Goal: Task Accomplishment & Management: Use online tool/utility

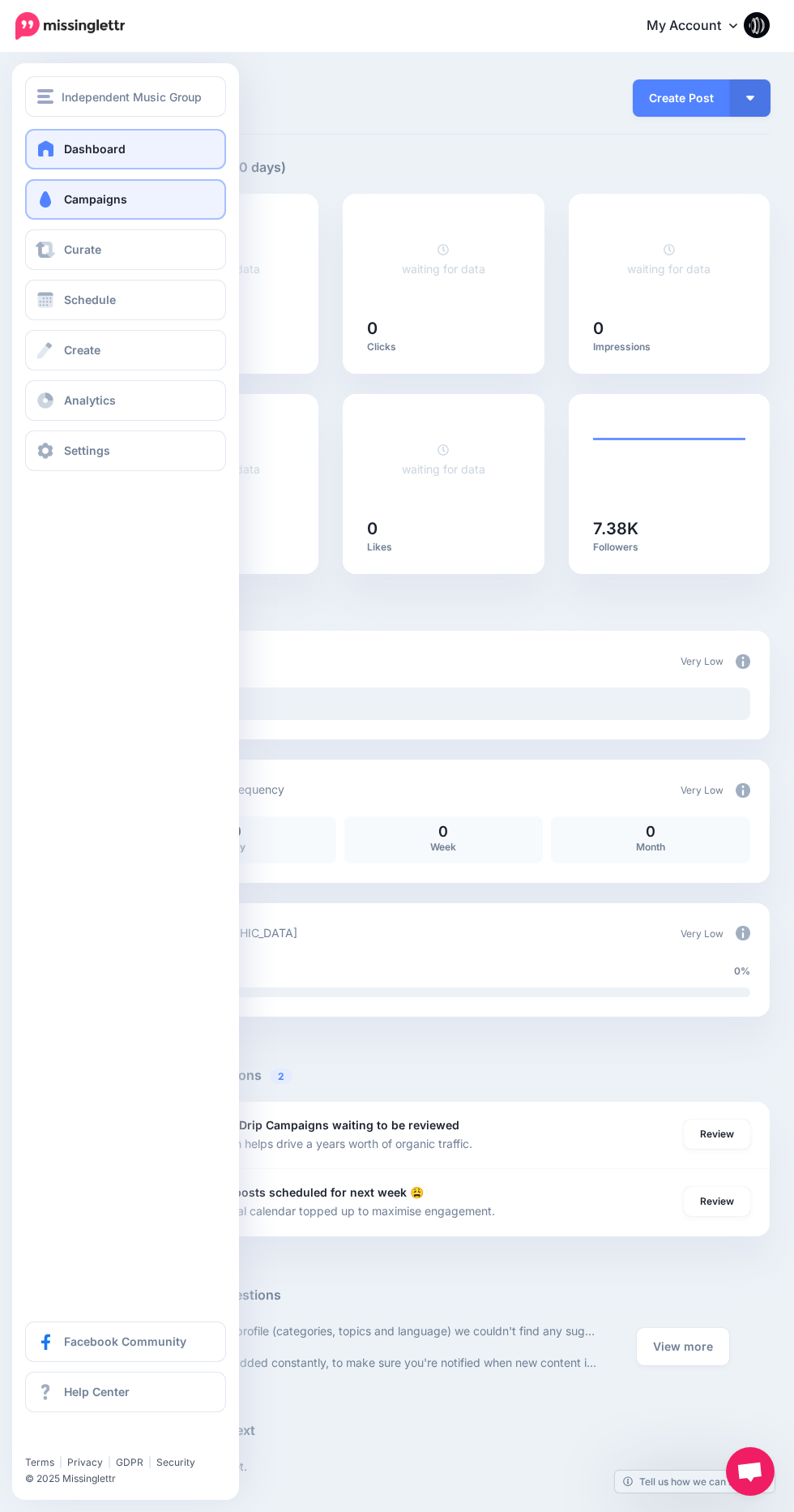
click at [48, 204] on span at bounding box center [45, 199] width 21 height 16
click at [131, 205] on link "Campaigns" at bounding box center [125, 199] width 201 height 40
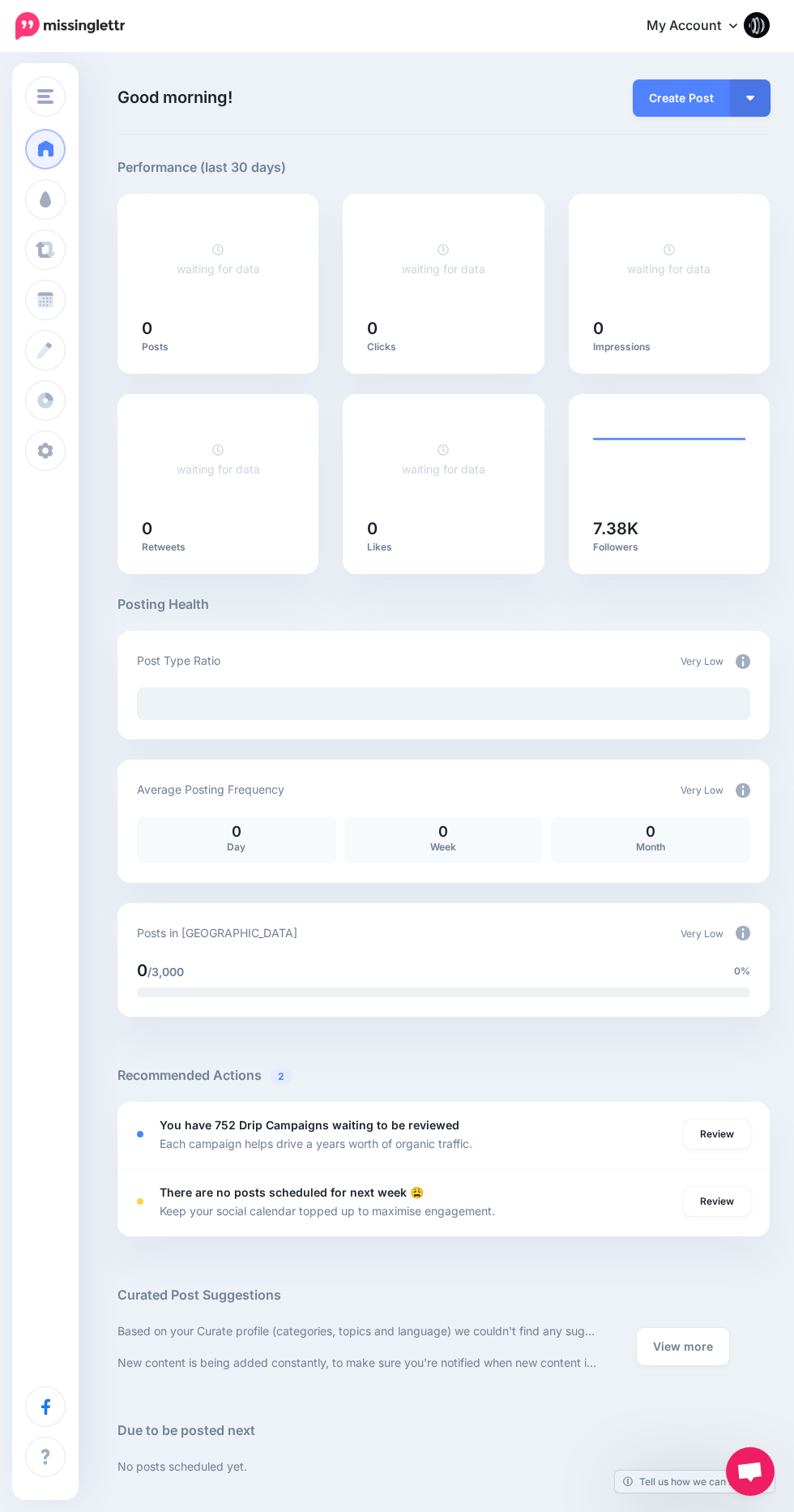
click at [491, 1080] on h5 "Recommended Actions 2" at bounding box center [443, 1076] width 653 height 21
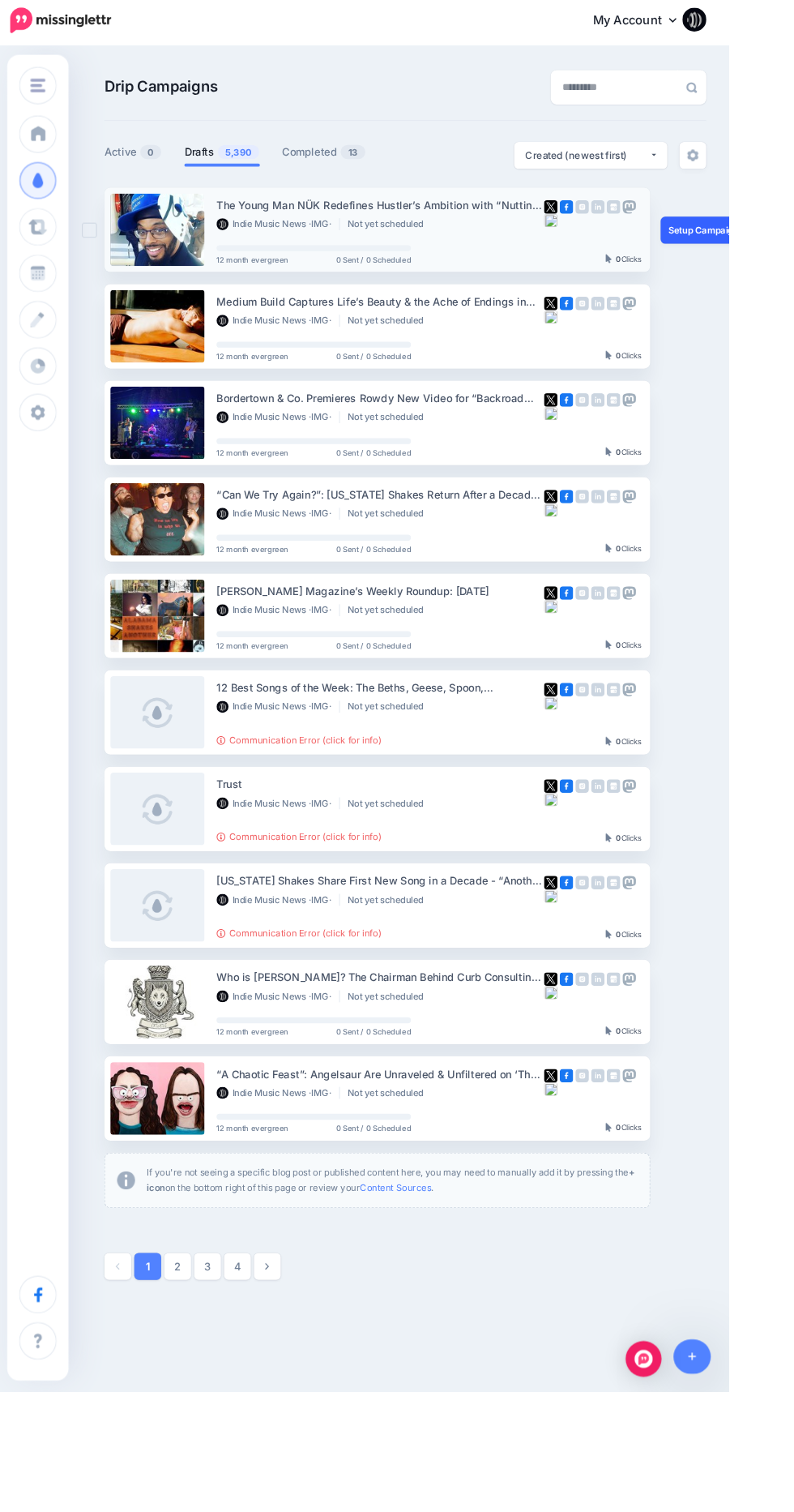
click at [748, 250] on link "Setup Campaign" at bounding box center [775, 253] width 110 height 29
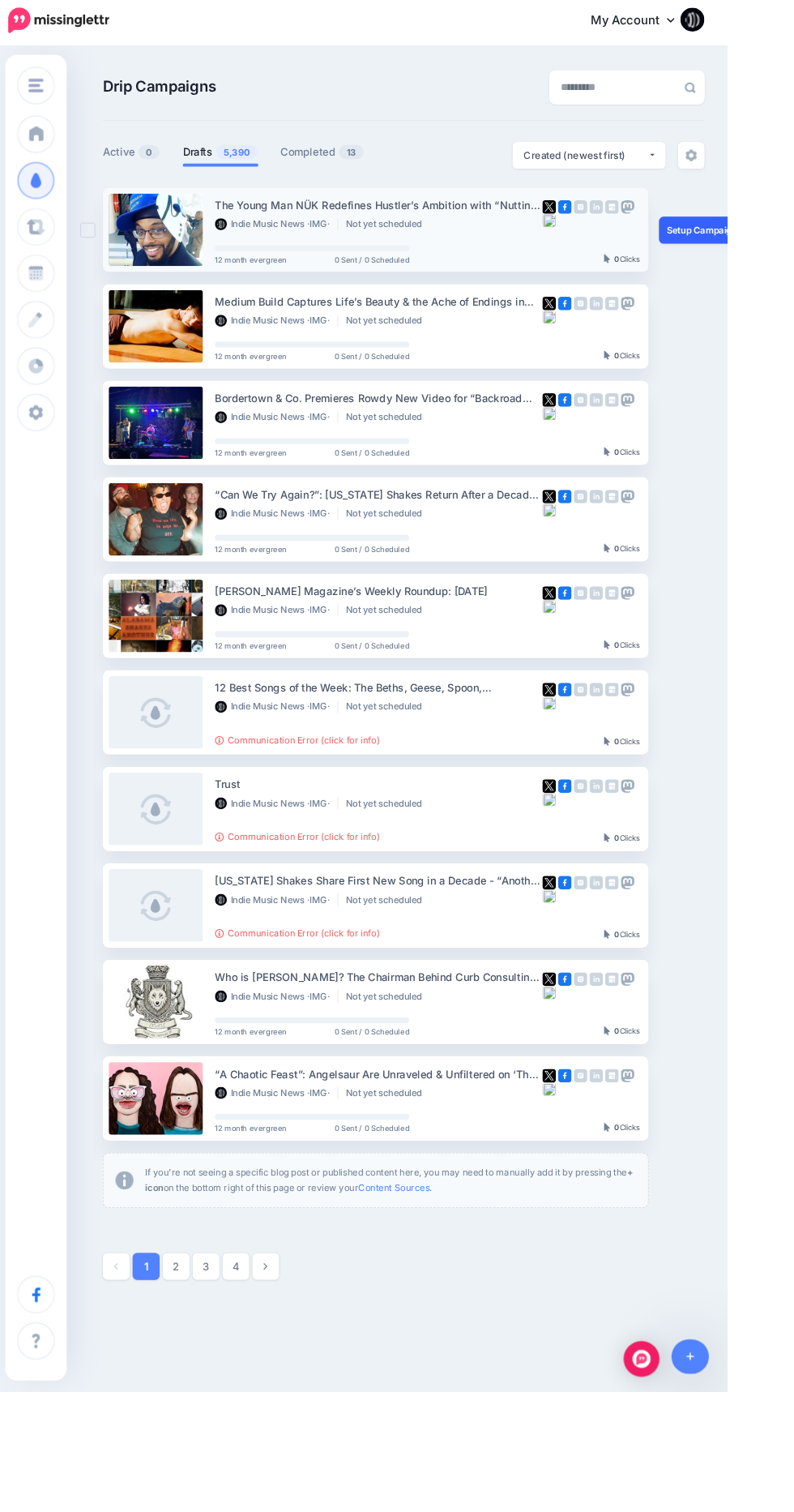
click at [766, 252] on link "Setup Campaign" at bounding box center [775, 253] width 110 height 29
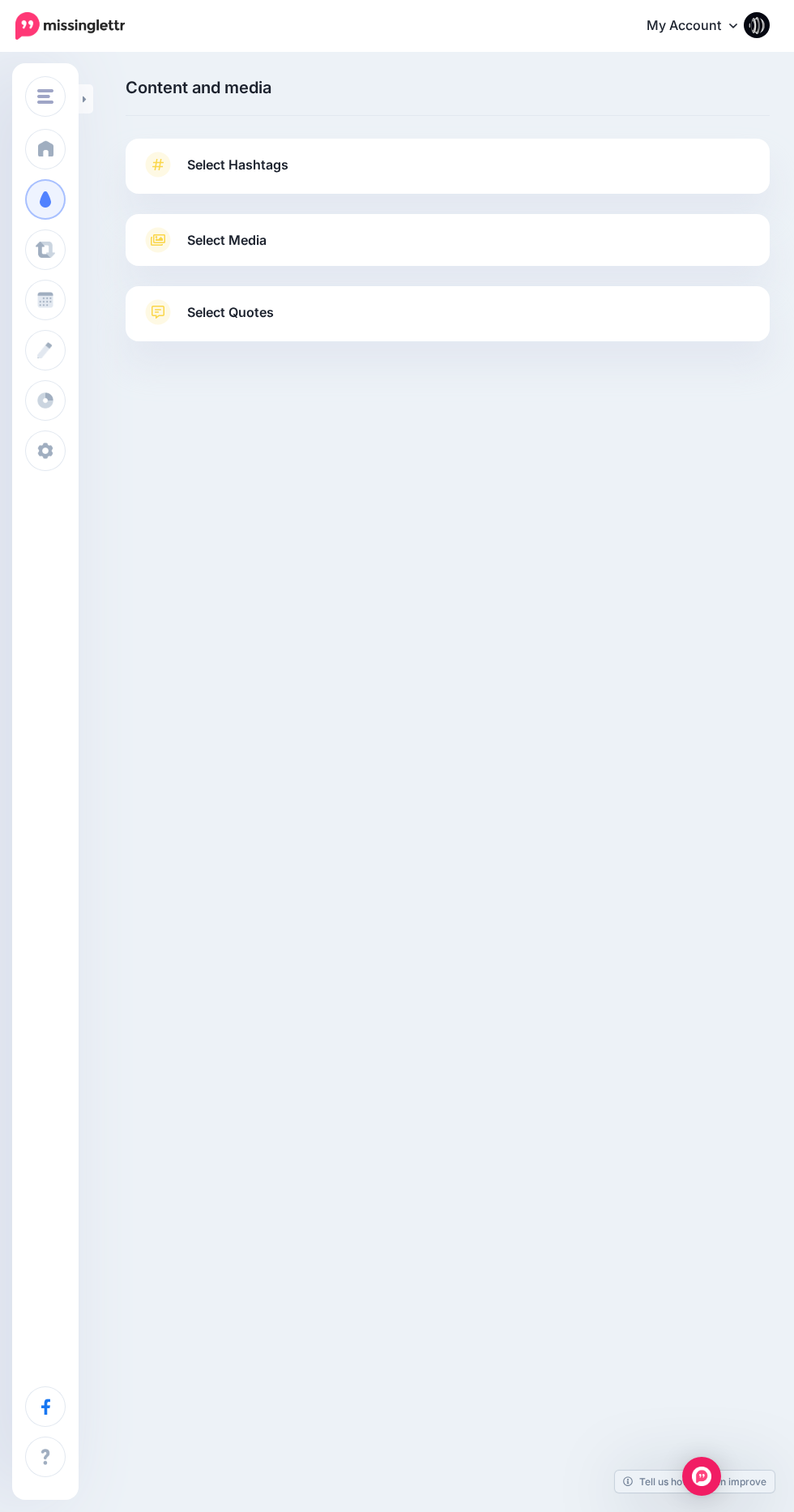
click at [270, 167] on span "Select Hashtags" at bounding box center [238, 165] width 101 height 22
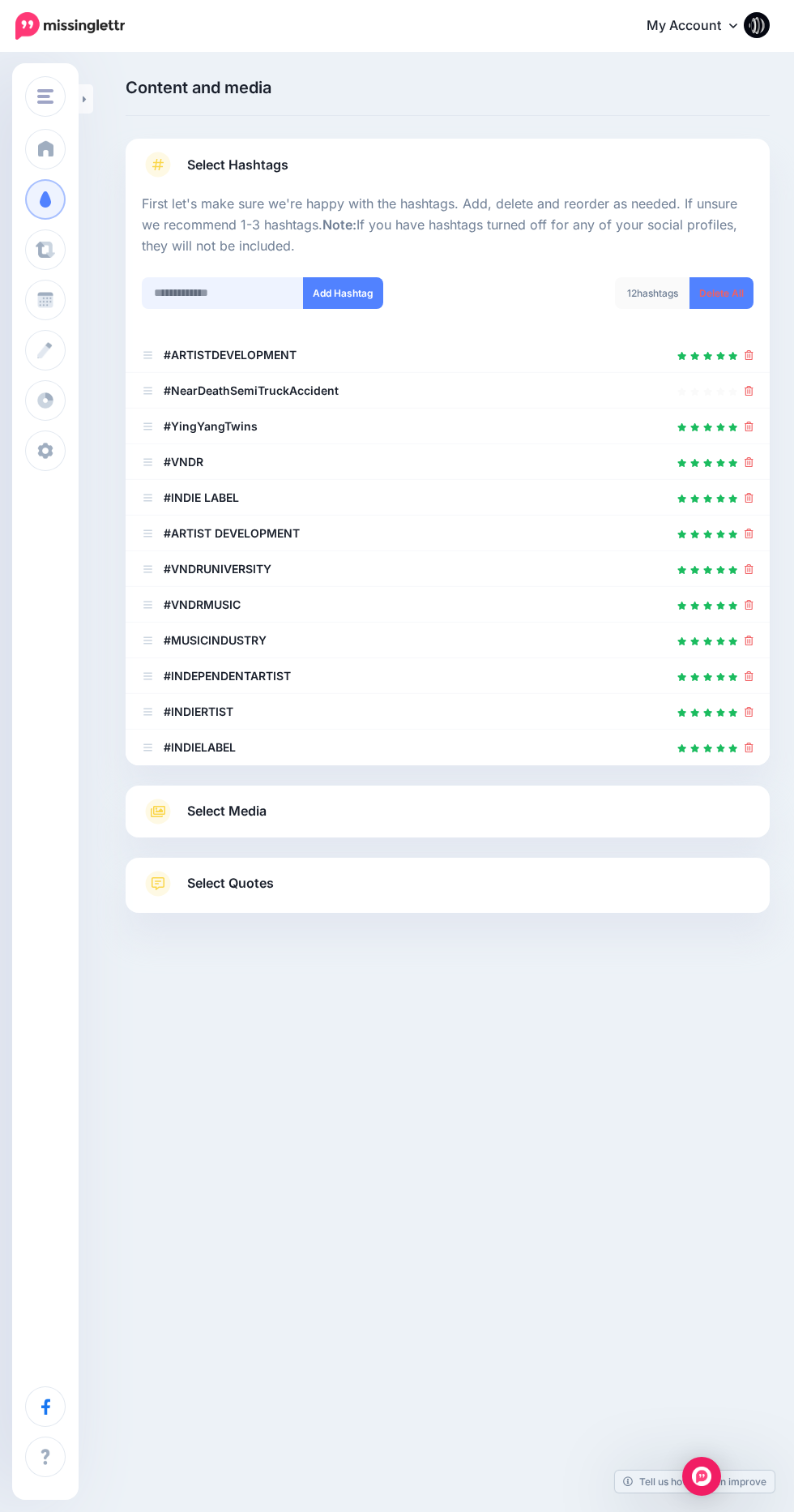
click at [239, 295] on input "text" at bounding box center [222, 293] width 162 height 32
type input "****"
click at [352, 292] on button "Add Hashtag" at bounding box center [343, 293] width 80 height 32
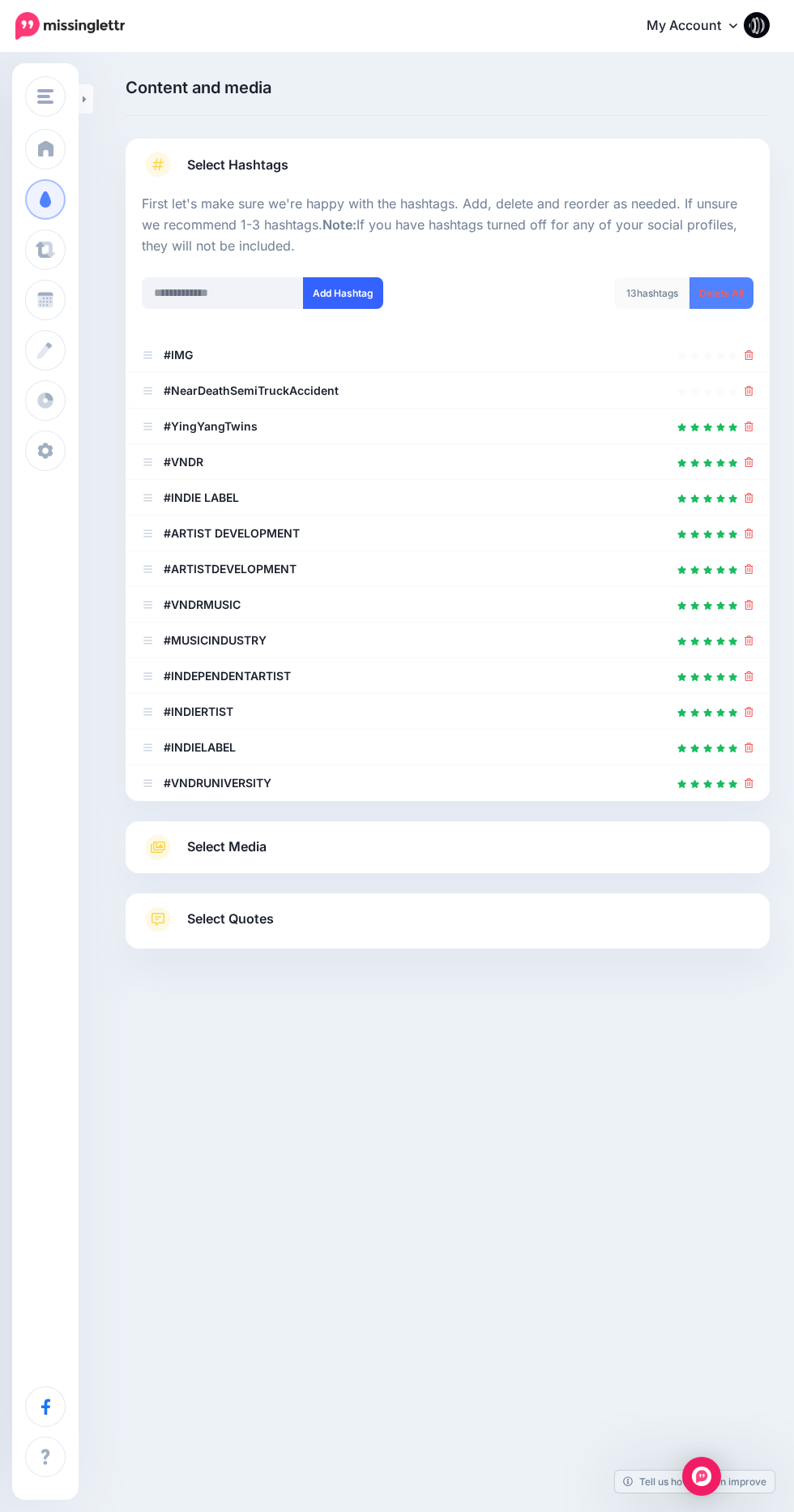
scroll to position [146, 0]
click at [250, 277] on input "text" at bounding box center [222, 293] width 162 height 32
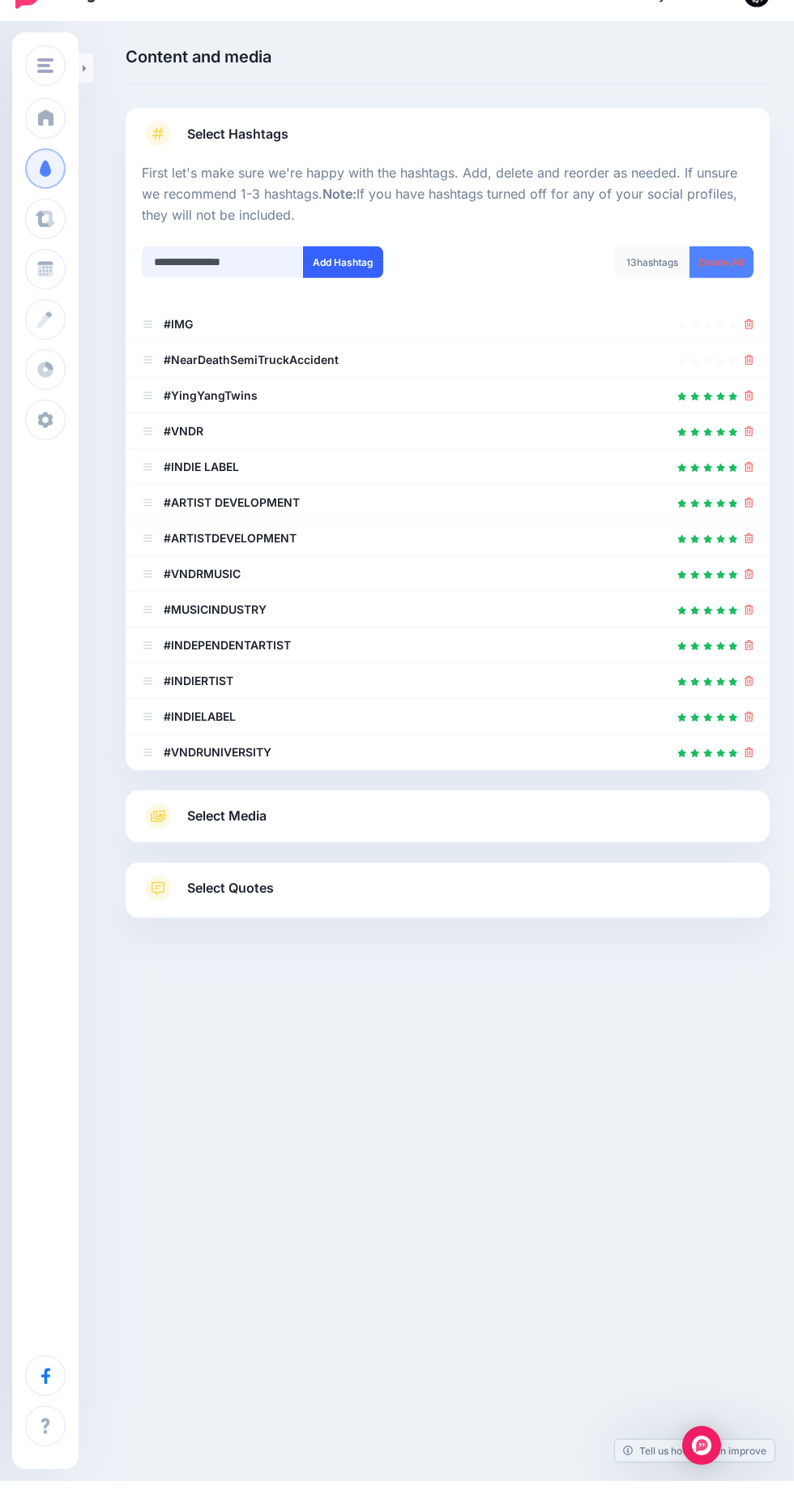
type input "**********"
click at [343, 277] on button "Add Hashtag" at bounding box center [343, 293] width 80 height 32
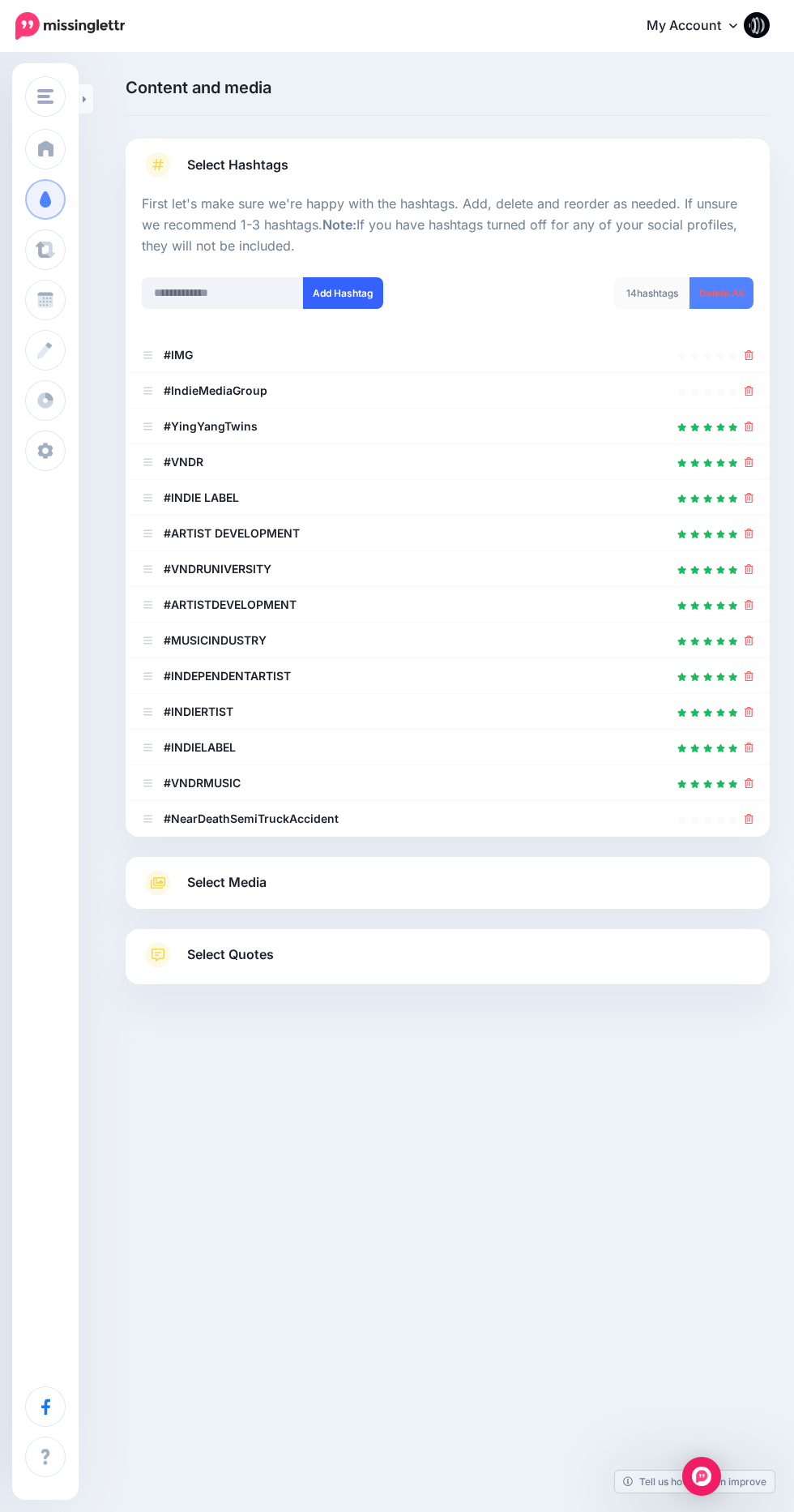
scroll to position [146, 0]
click at [200, 871] on span "Select Media" at bounding box center [227, 882] width 80 height 22
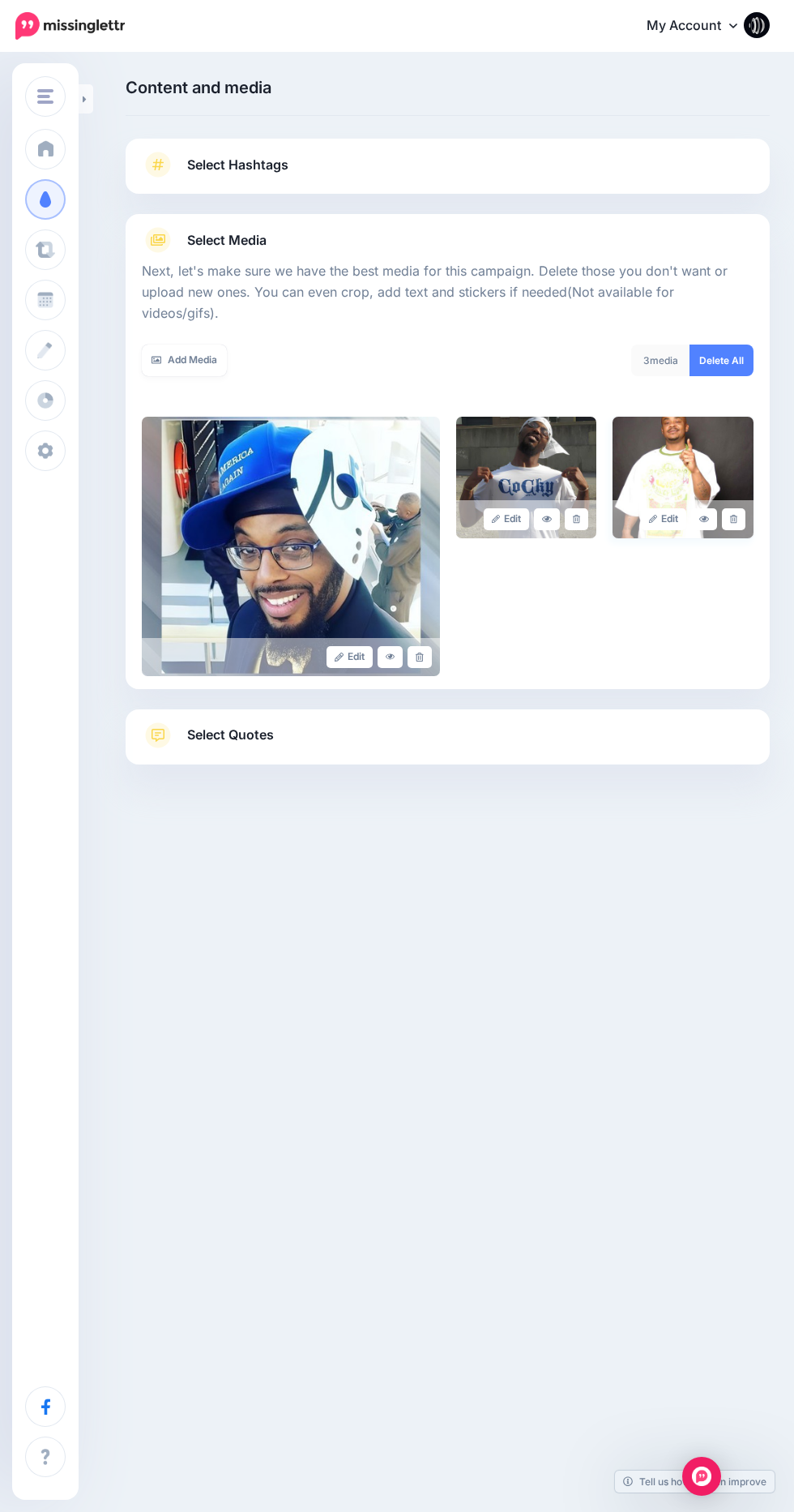
click at [705, 417] on img at bounding box center [683, 477] width 141 height 122
click at [704, 417] on img at bounding box center [683, 477] width 141 height 122
click at [207, 722] on link "Select Quotes" at bounding box center [447, 743] width 612 height 42
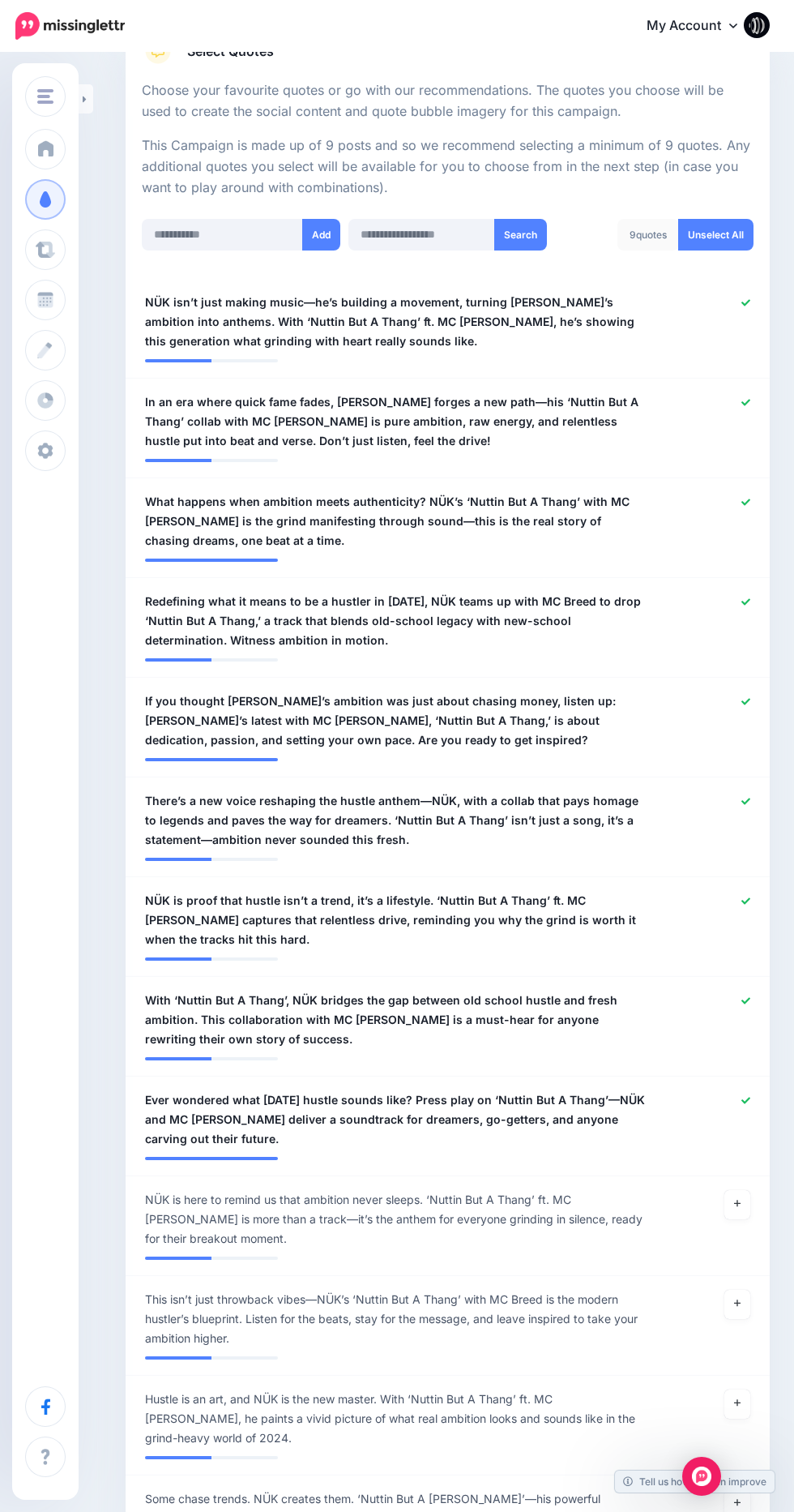
scroll to position [0, 0]
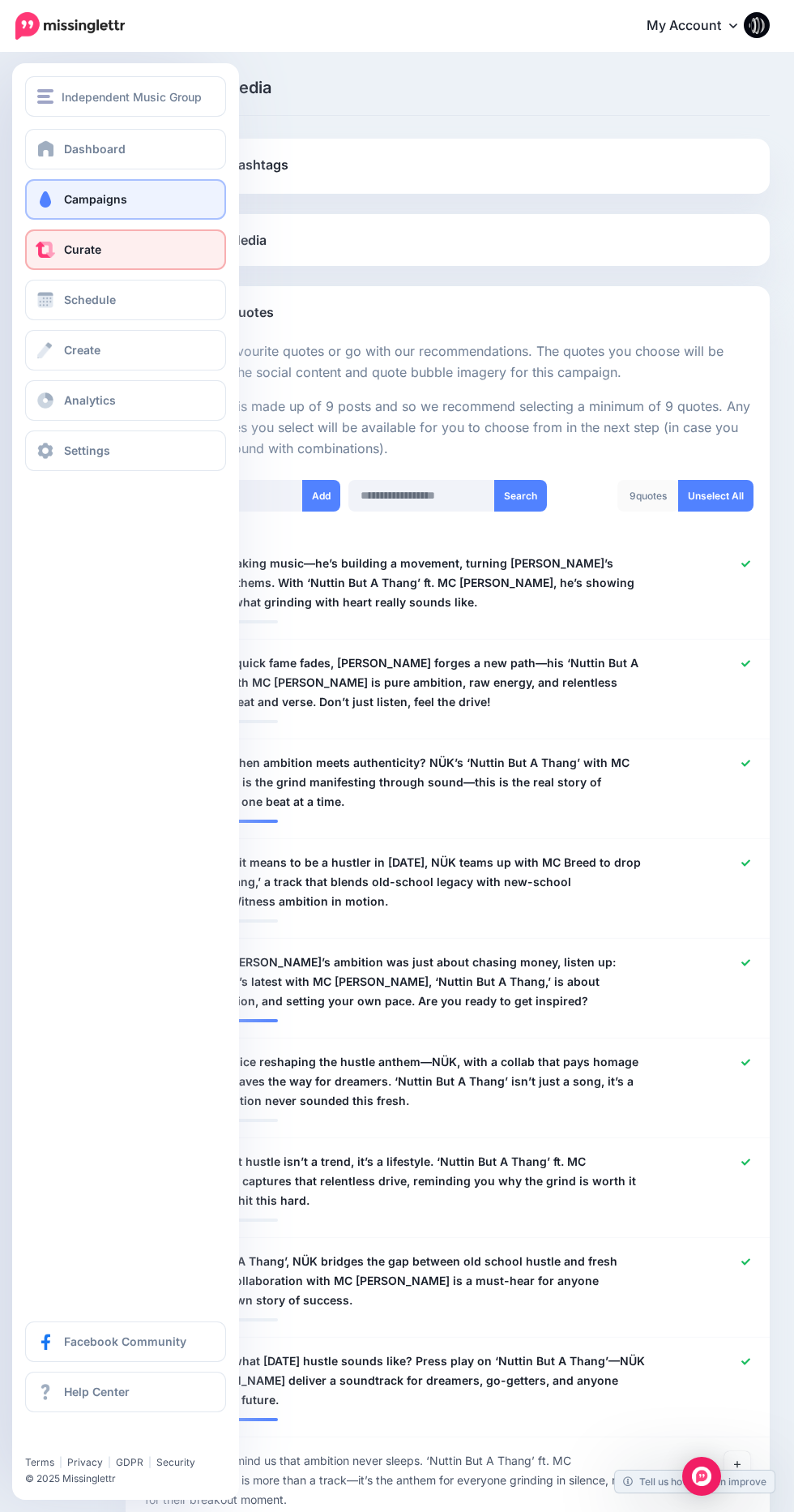
click at [45, 250] on span at bounding box center [45, 249] width 21 height 16
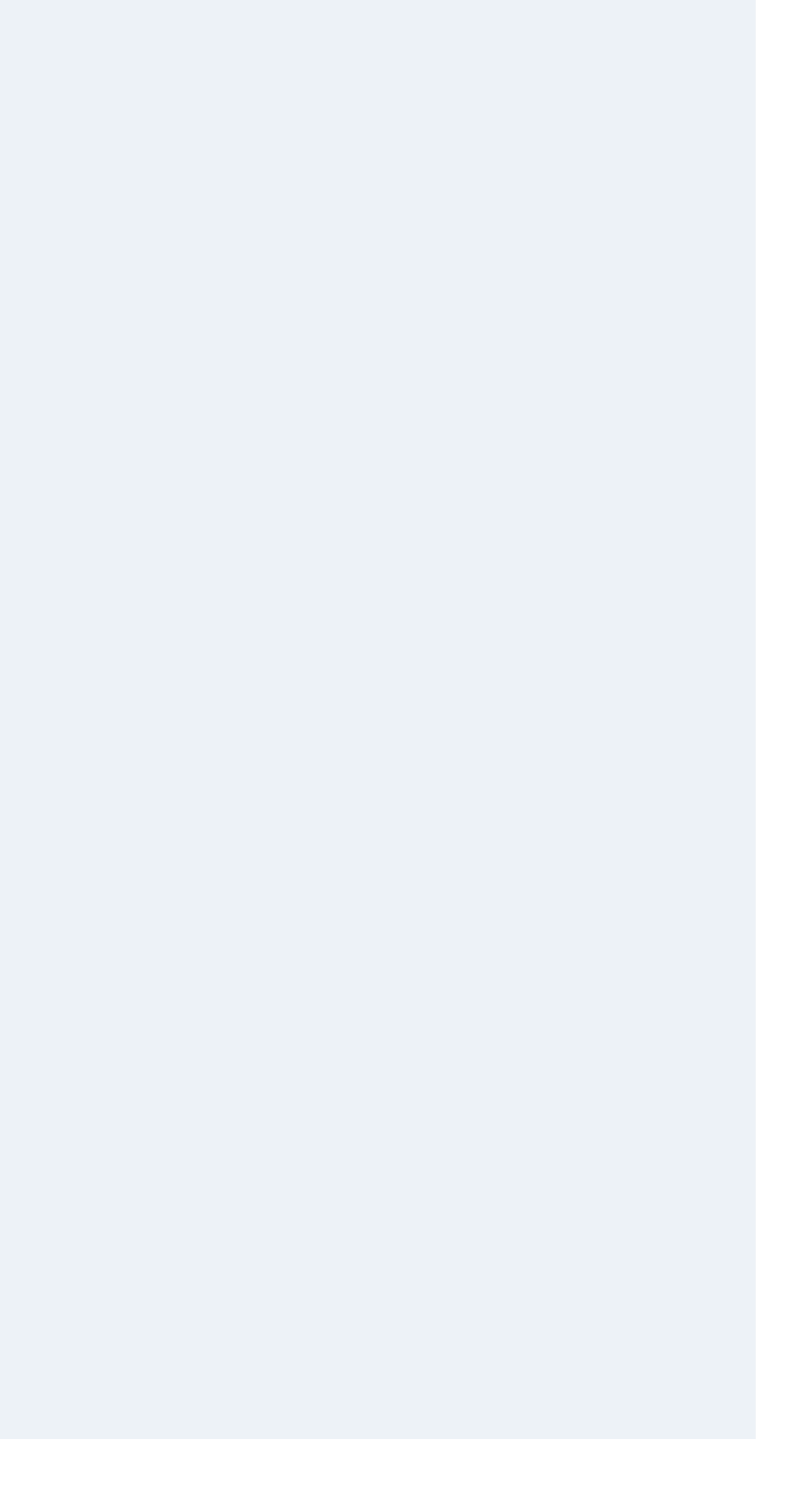
click at [152, 176] on link "For You" at bounding box center [145, 168] width 40 height 20
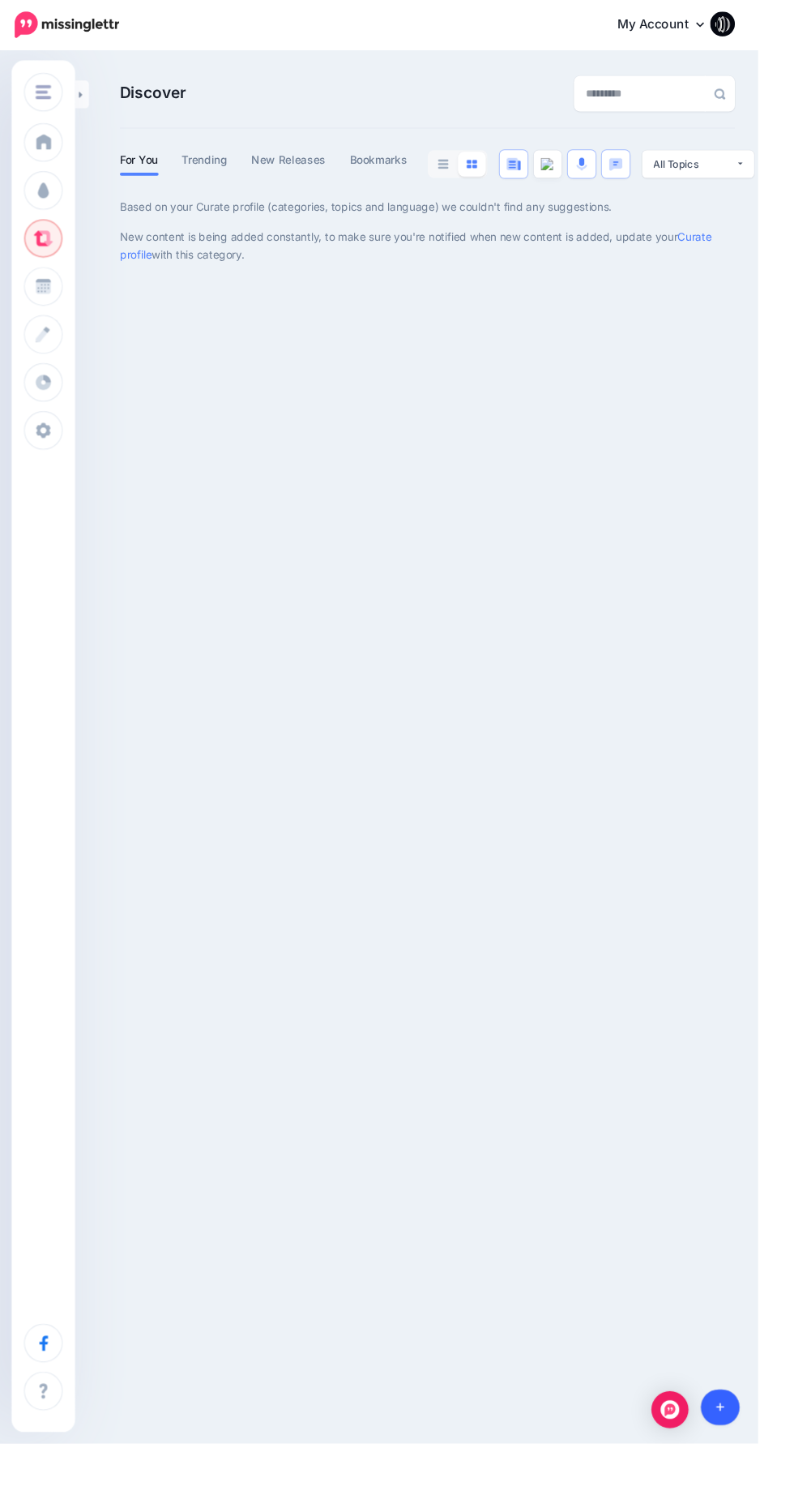
click at [760, 1479] on icon at bounding box center [755, 1474] width 9 height 9
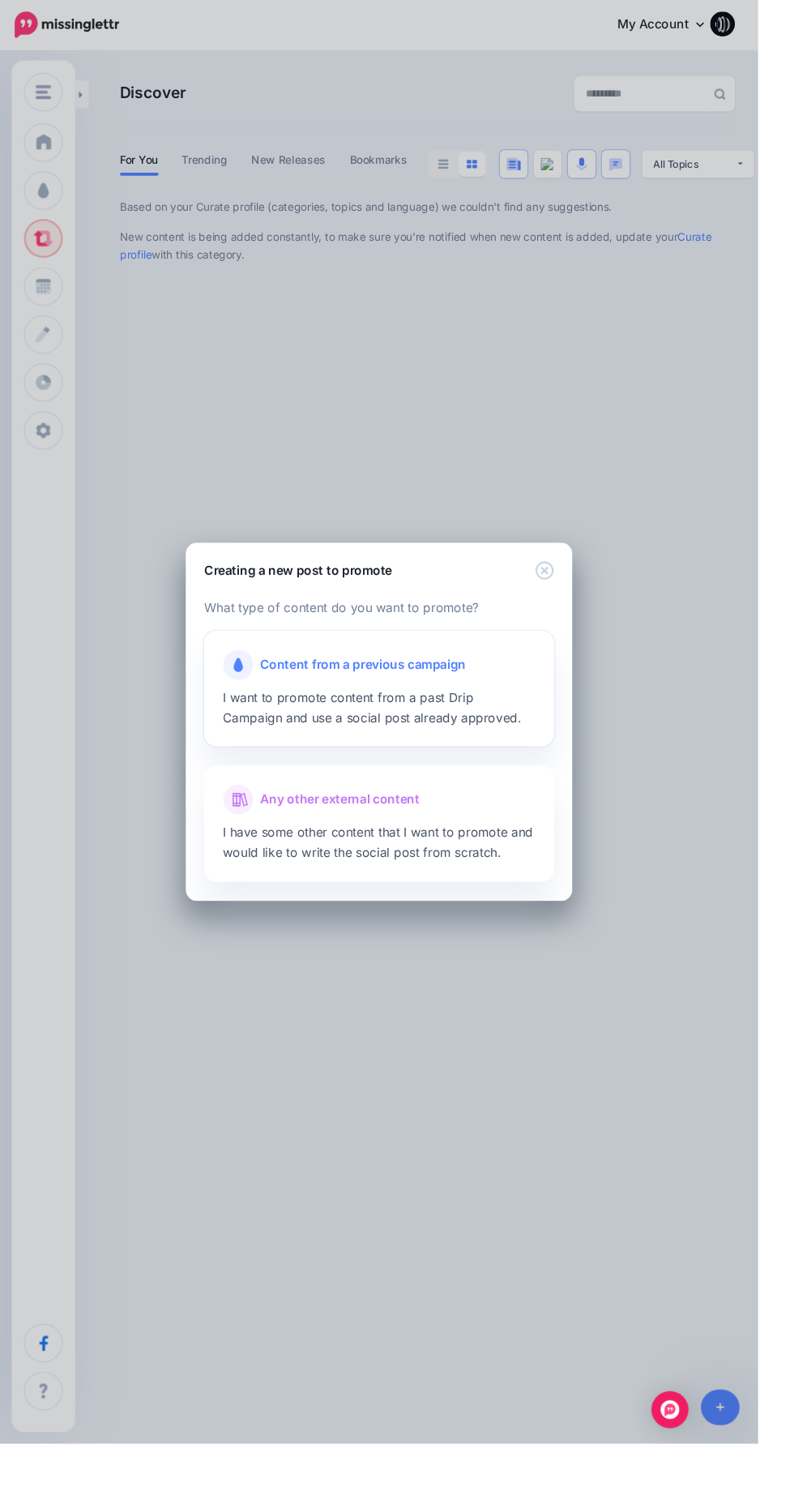
click at [502, 713] on div "Content from a previous campaign" at bounding box center [397, 697] width 328 height 33
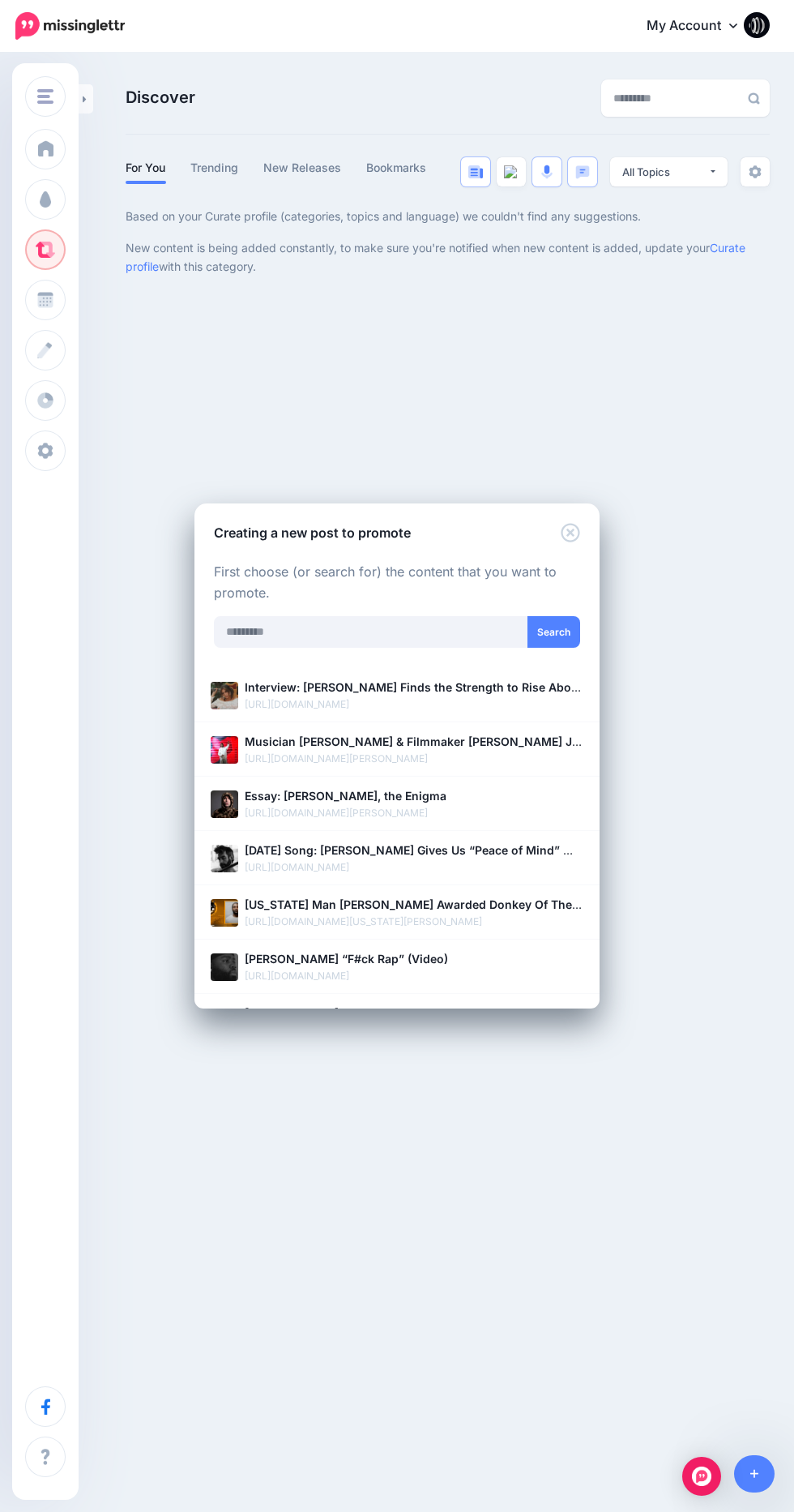
click at [781, 867] on div "Creating a new post to promote Loading Loading What type of content do you want…" at bounding box center [397, 756] width 794 height 1512
click at [336, 682] on b "Interview: [PERSON_NAME] Finds the Strength to Rise Above Her Bullies With “fra…" at bounding box center [486, 687] width 483 height 14
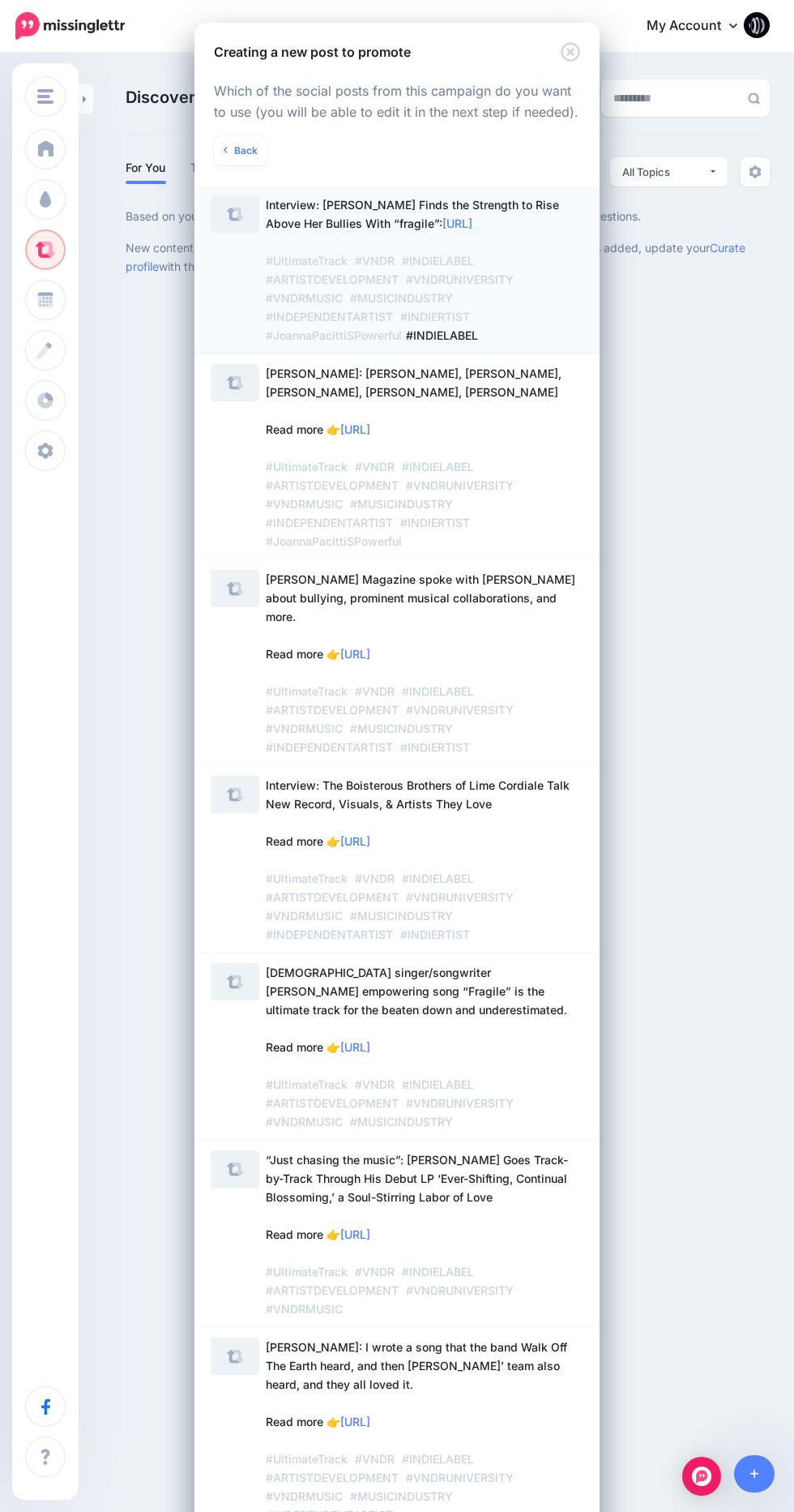
click at [251, 220] on img at bounding box center [234, 214] width 49 height 38
